Goal: Task Accomplishment & Management: Use online tool/utility

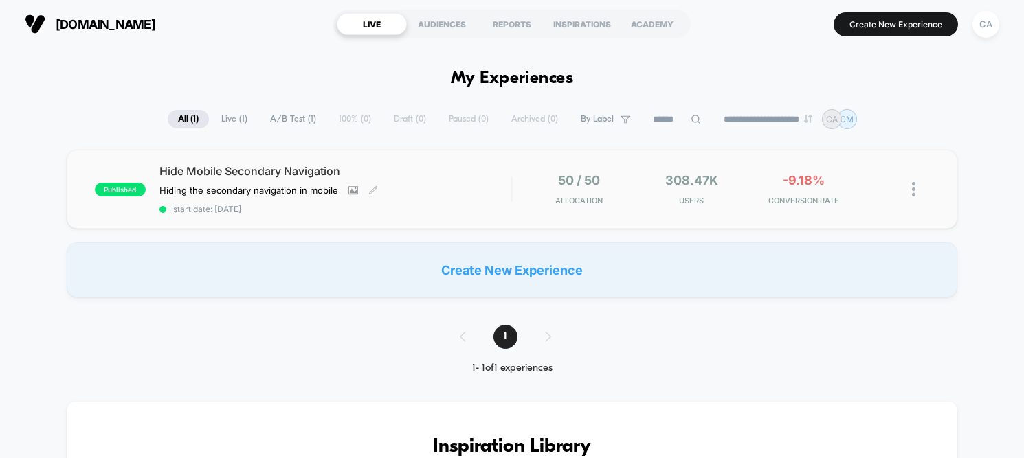
click at [219, 176] on span "Hide Mobile Secondary Navigation" at bounding box center [335, 171] width 352 height 14
